Goal: Task Accomplishment & Management: Complete application form

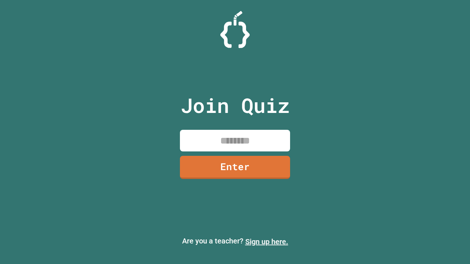
click at [267, 242] on link "Sign up here." at bounding box center [266, 242] width 43 height 9
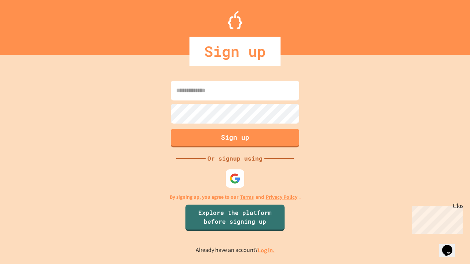
click at [267, 250] on link "Log in." at bounding box center [266, 251] width 17 height 8
